Goal: Task Accomplishment & Management: Manage account settings

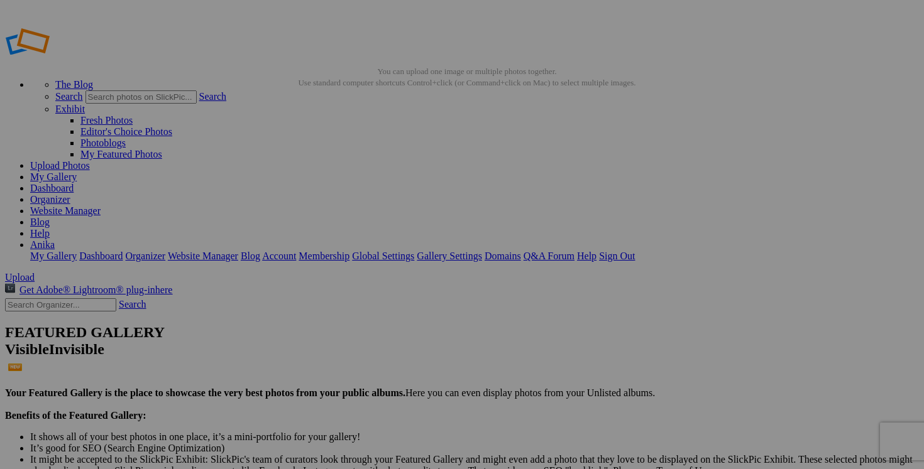
click at [74, 183] on link "Dashboard" at bounding box center [51, 188] width 43 height 11
drag, startPoint x: 489, startPoint y: 245, endPoint x: 435, endPoint y: 240, distance: 54.3
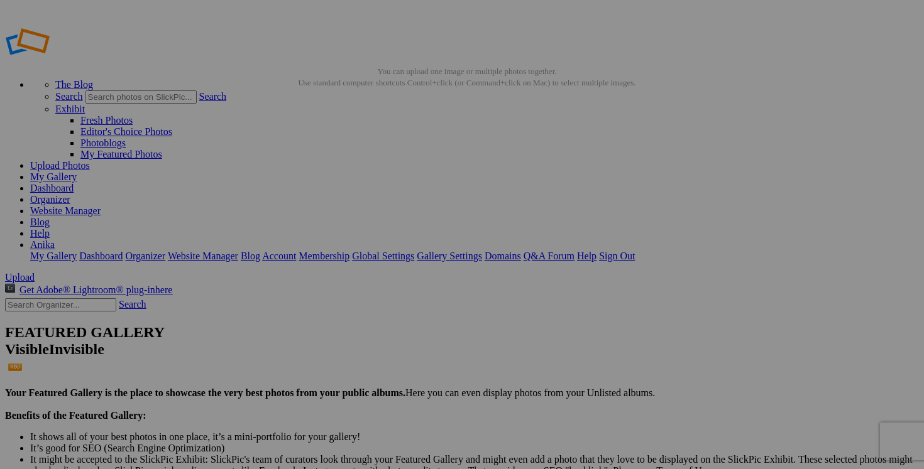
drag, startPoint x: 380, startPoint y: 246, endPoint x: 310, endPoint y: 245, distance: 69.8
paste input "NOUVEAUTÉS"
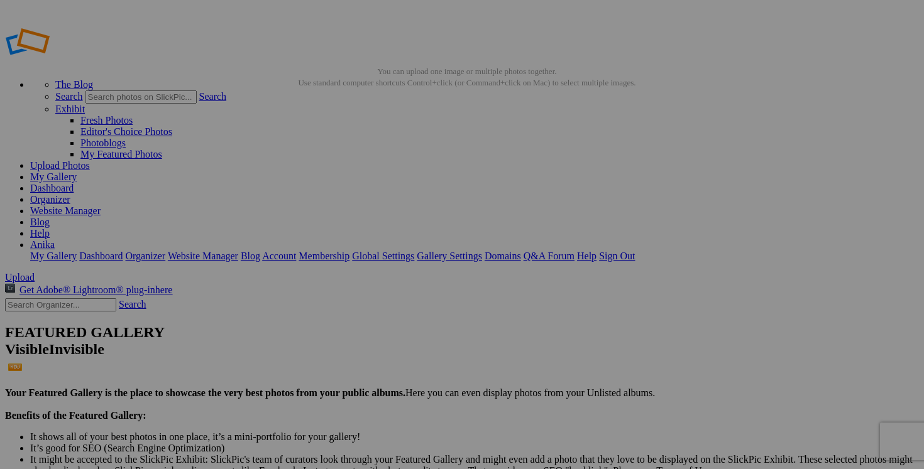
type input "NOUVEAUTÉS"
click at [378, 319] on link "Yes" at bounding box center [371, 317] width 14 height 11
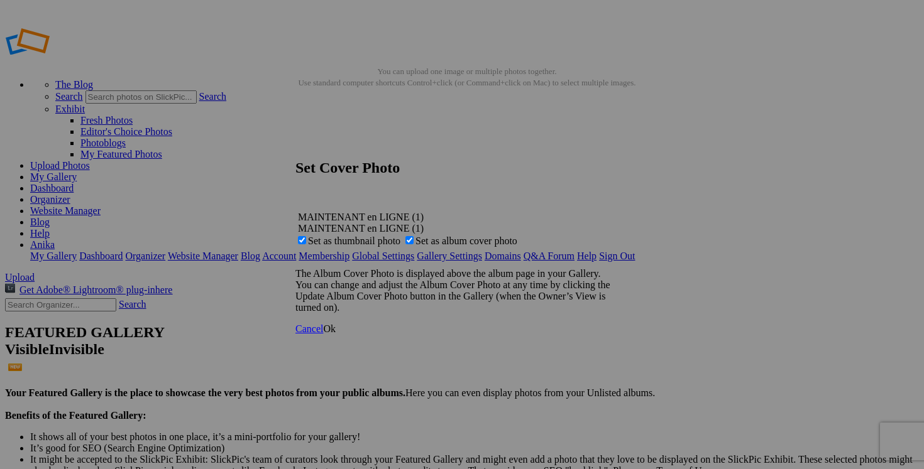
click at [336, 334] on span "Ok" at bounding box center [329, 329] width 13 height 11
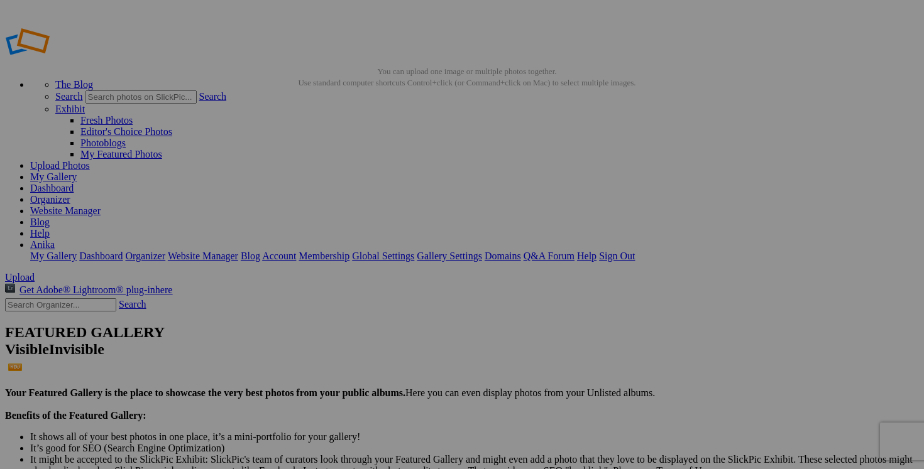
click at [77, 172] on link "My Gallery" at bounding box center [53, 177] width 46 height 11
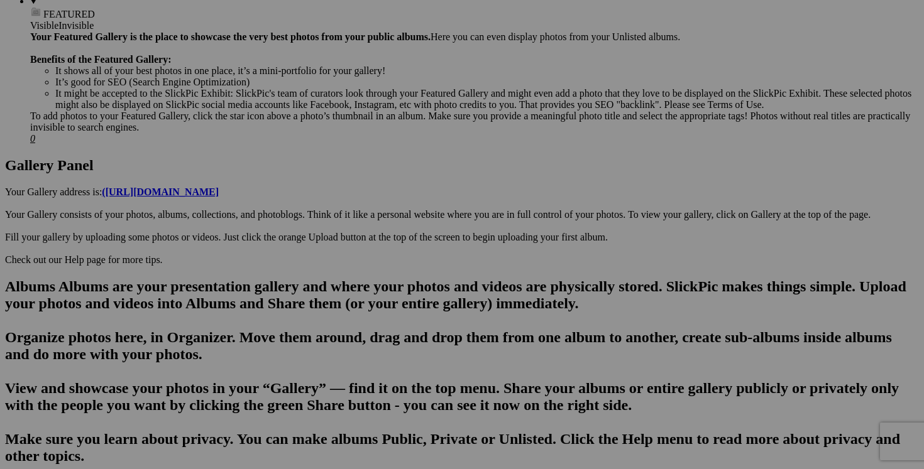
scroll to position [542, 0]
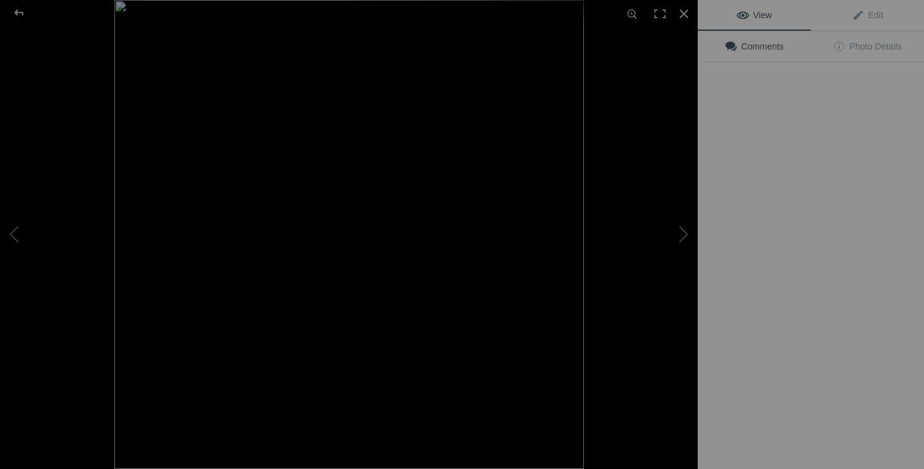
type input "jeans MOTHER taille 24 50$(comme neuf, payé 260$+tx, the tomcat)"
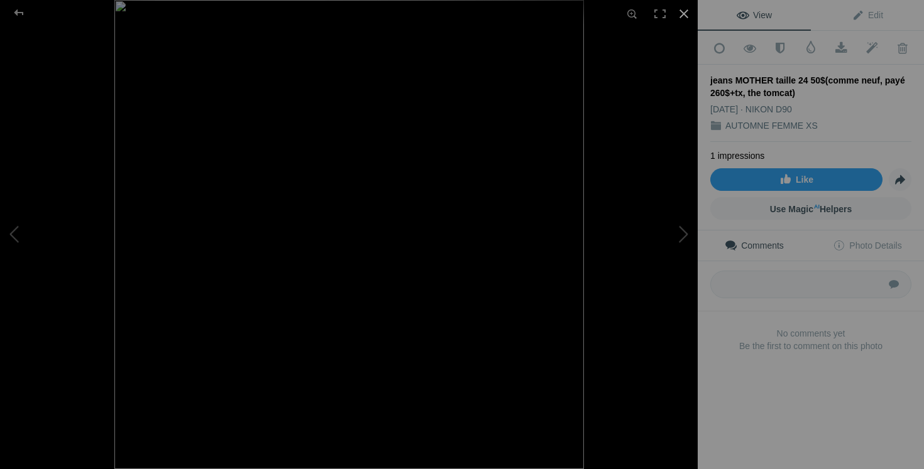
click at [687, 14] on div at bounding box center [684, 14] width 28 height 28
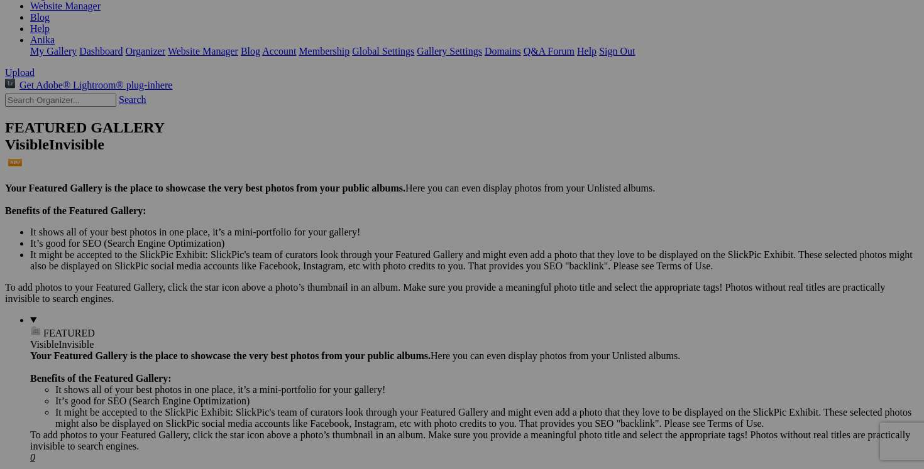
scroll to position [0, 0]
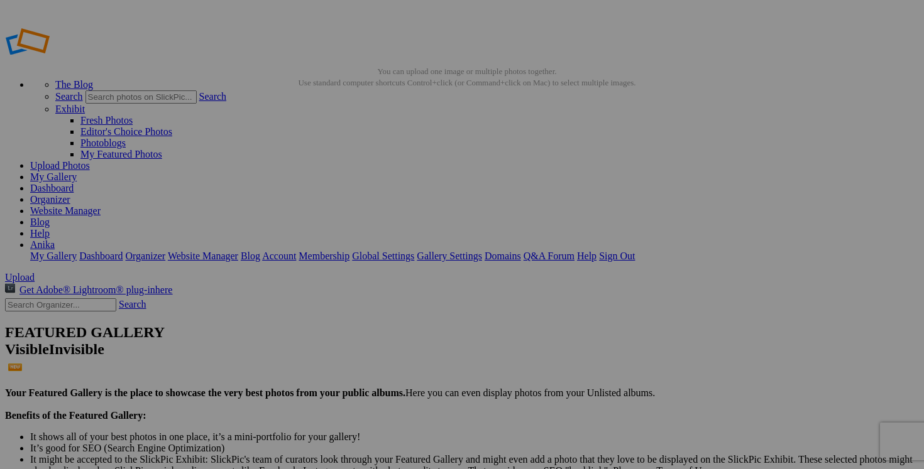
click at [77, 172] on link "My Gallery" at bounding box center [53, 177] width 46 height 11
